Goal: Navigation & Orientation: Find specific page/section

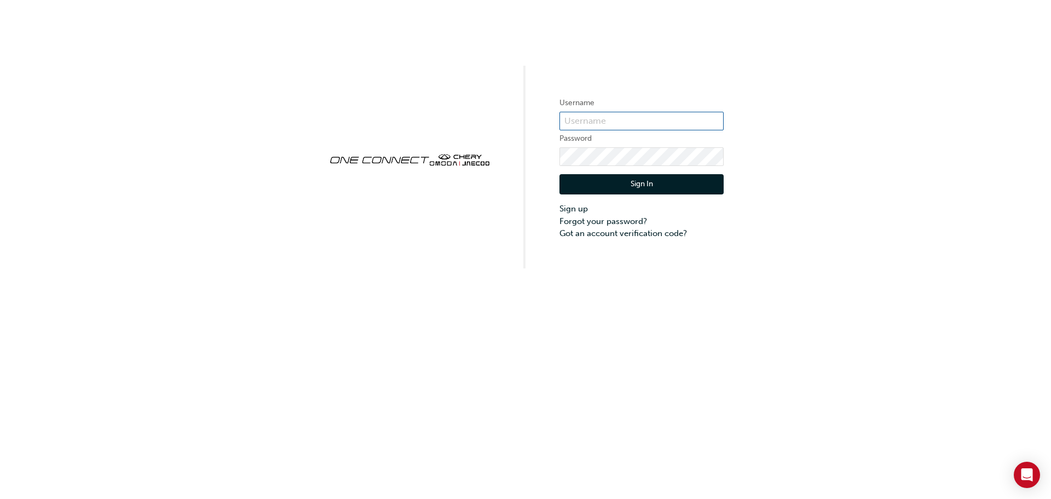
click at [587, 120] on input "text" at bounding box center [642, 121] width 164 height 19
type input "CHAU1363"
click at [631, 185] on button "Sign In" at bounding box center [642, 184] width 164 height 21
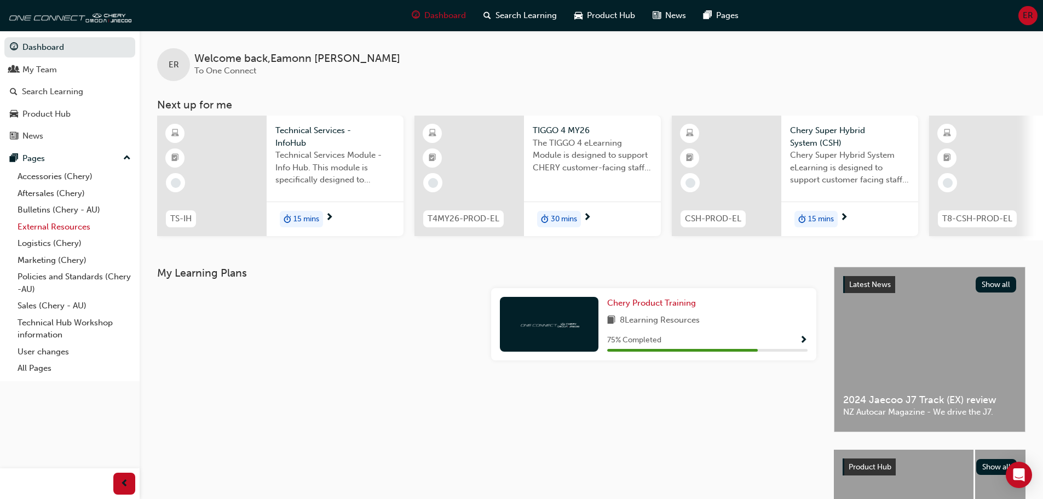
click at [57, 225] on link "External Resources" at bounding box center [74, 226] width 122 height 17
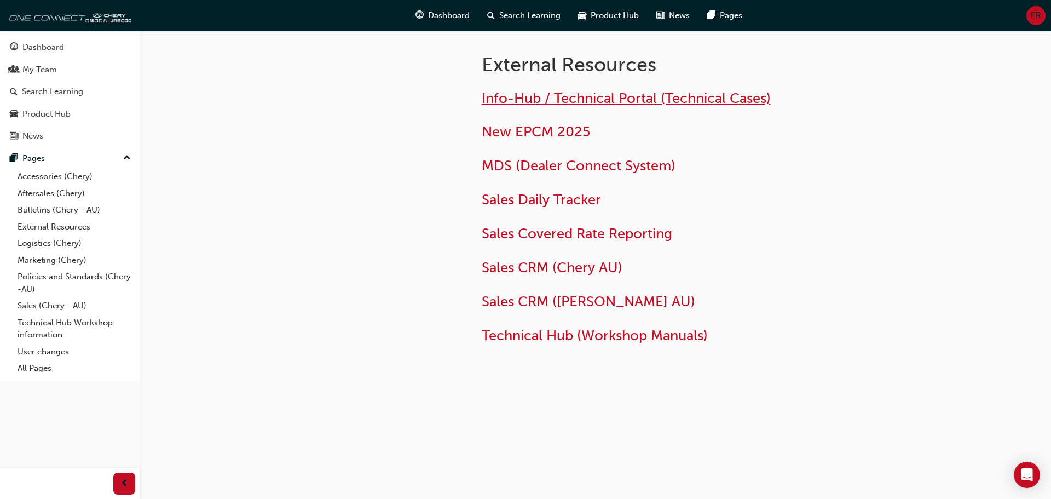
click at [595, 99] on span "Info-Hub / Technical Portal (Technical Cases)" at bounding box center [626, 98] width 289 height 17
